Goal: Find specific page/section: Find specific page/section

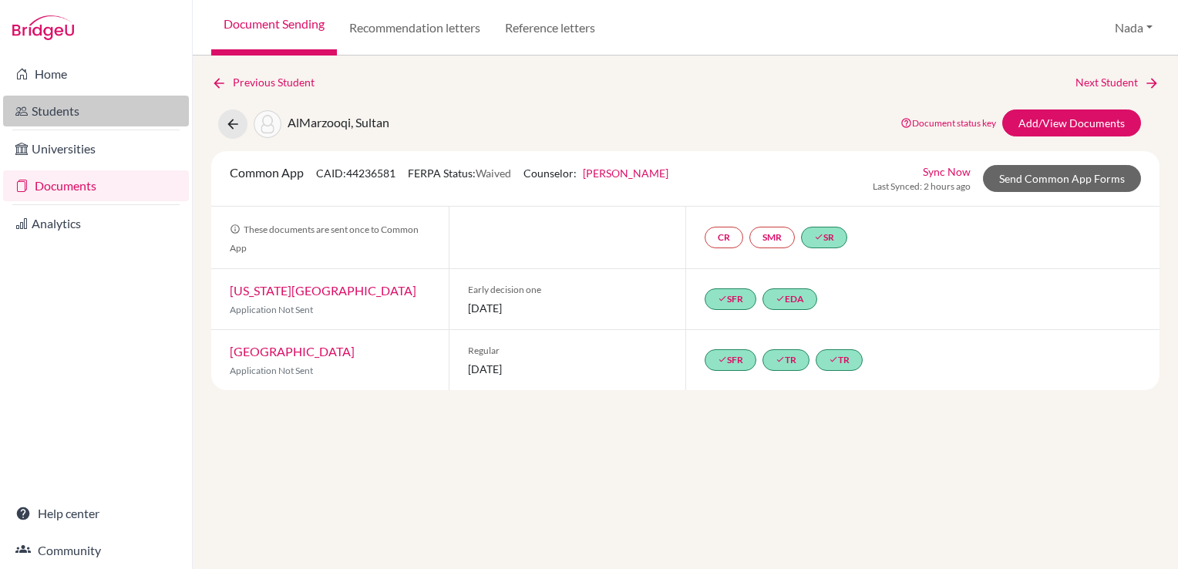
click at [82, 123] on link "Students" at bounding box center [96, 111] width 186 height 31
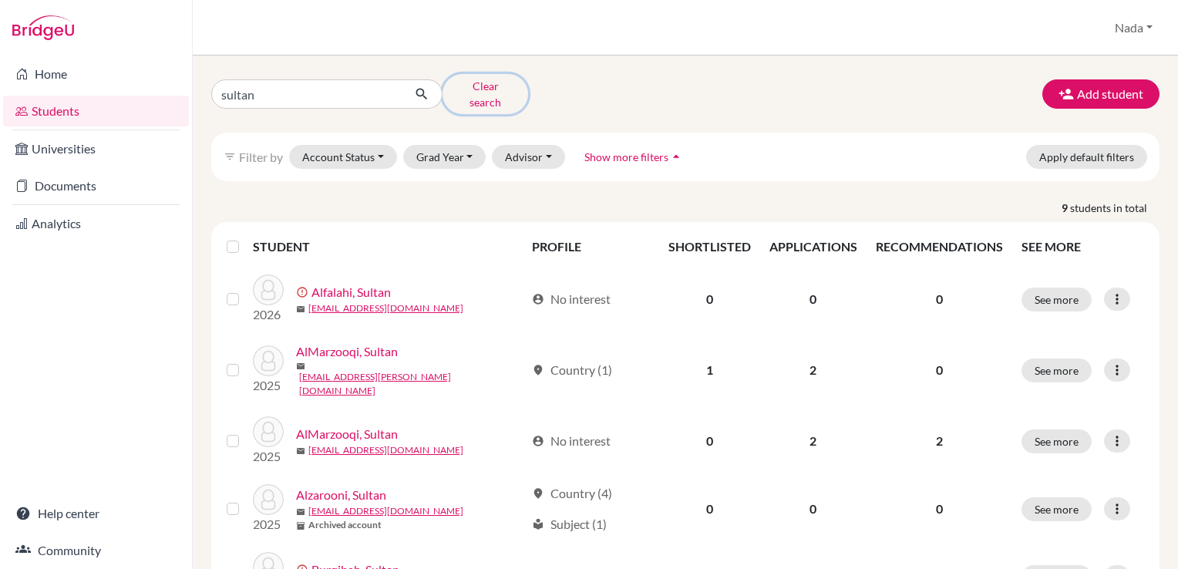
click at [486, 85] on button "Clear search" at bounding box center [485, 94] width 86 height 40
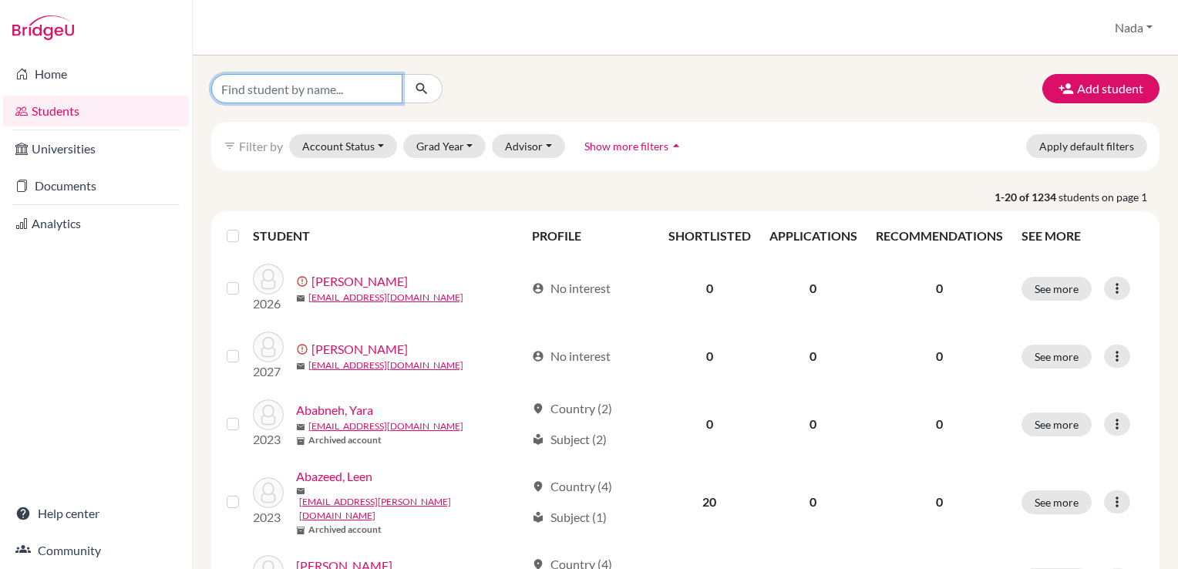
click at [278, 92] on input "Find student by name..." at bounding box center [306, 88] width 191 height 29
type input "aljuri"
click button "submit" at bounding box center [422, 88] width 41 height 29
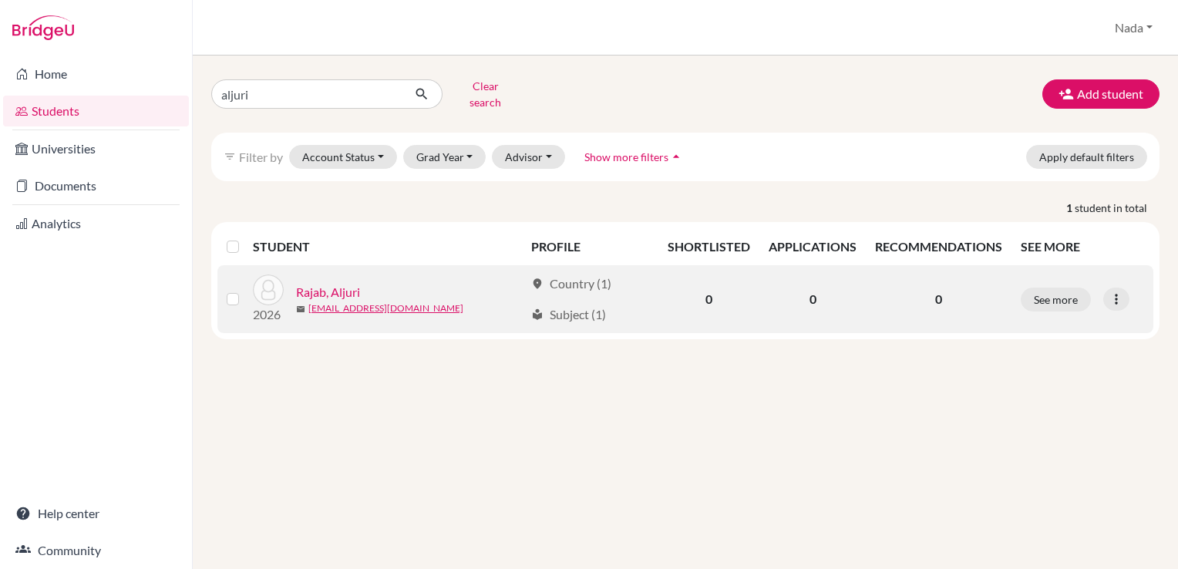
click at [335, 283] on link "Rajab, Aljuri" at bounding box center [328, 292] width 64 height 19
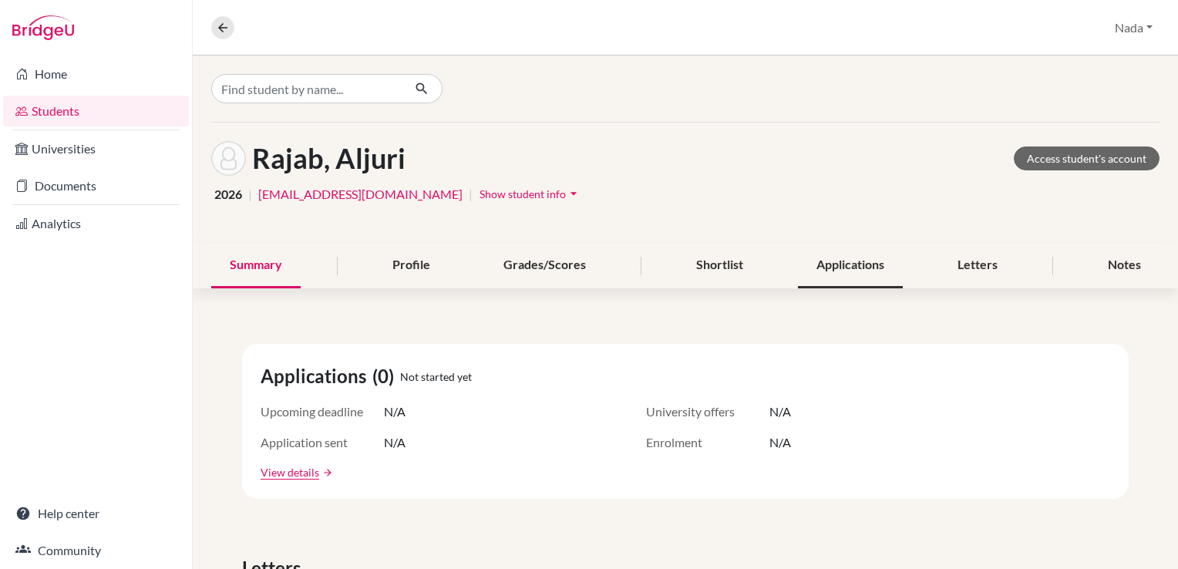
click at [839, 243] on div "Applications" at bounding box center [850, 265] width 105 height 45
